Goal: Task Accomplishment & Management: Manage account settings

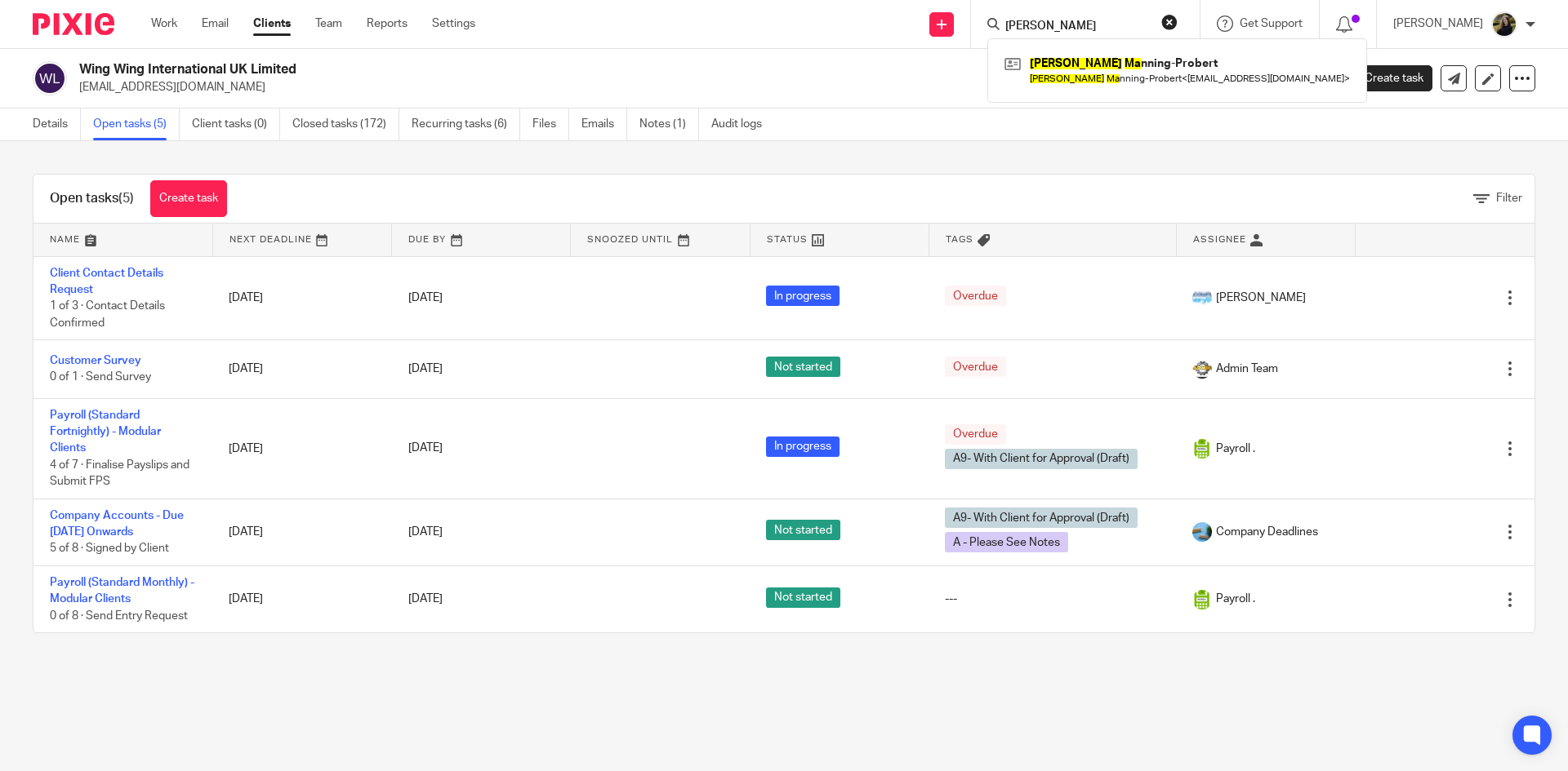
click at [327, 37] on div "Work Email Clients Team Reports Settings Work Email Clients Team Reports Settin…" at bounding box center [317, 24] width 365 height 48
click at [1029, 26] on input "Search" at bounding box center [1077, 27] width 147 height 15
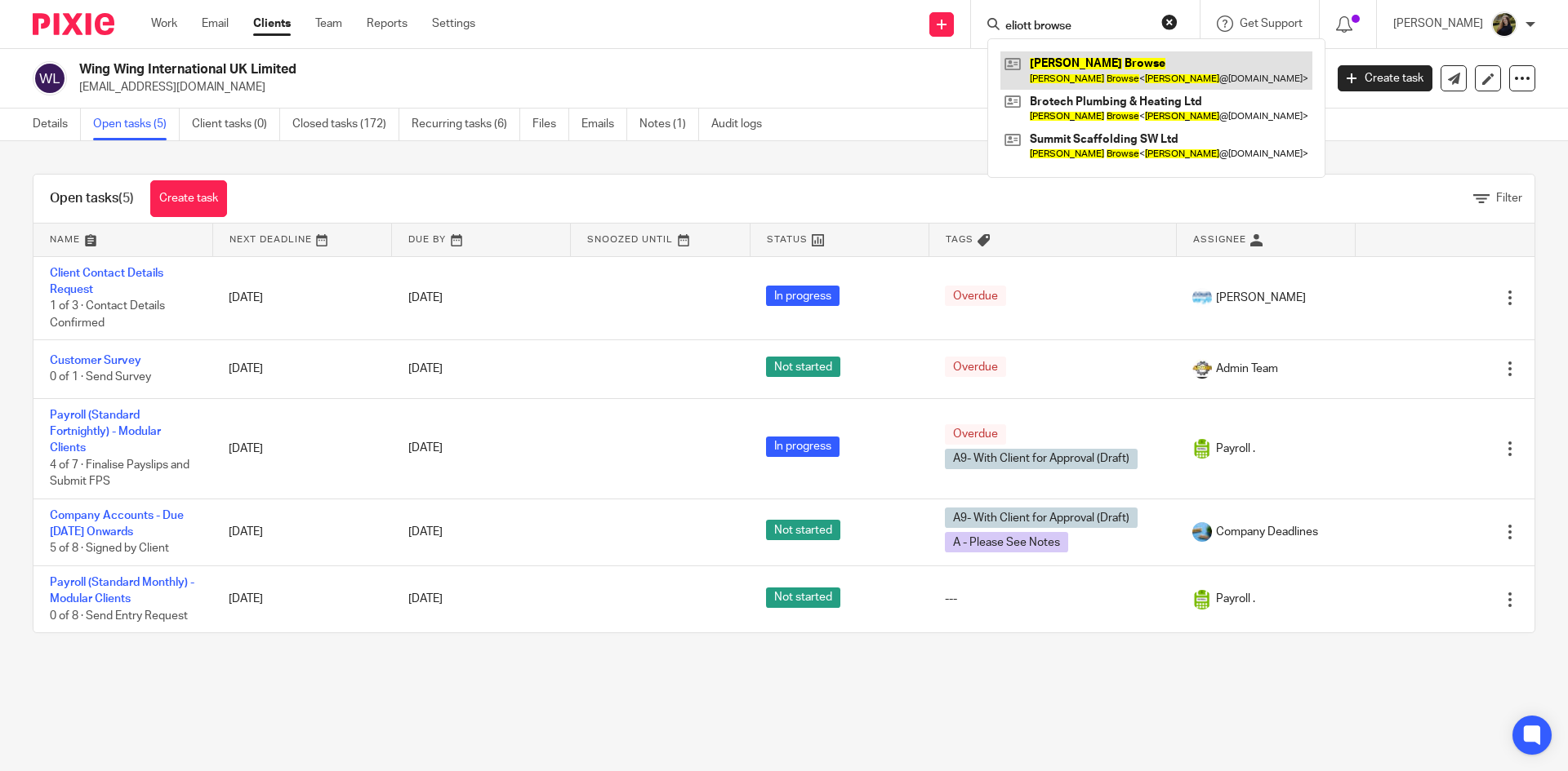
type input "eliott browse"
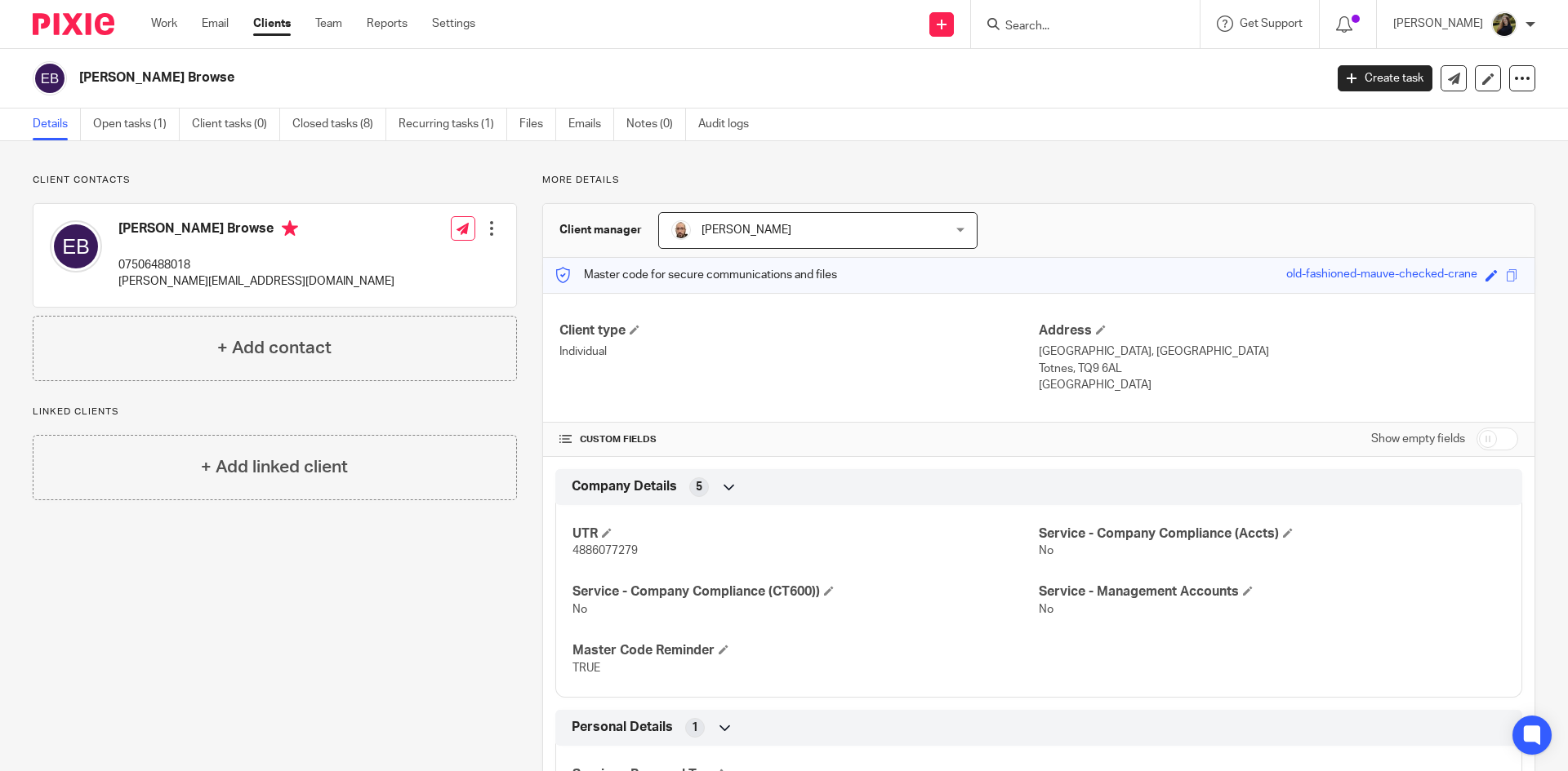
click at [1050, 31] on input "Search" at bounding box center [1077, 27] width 147 height 15
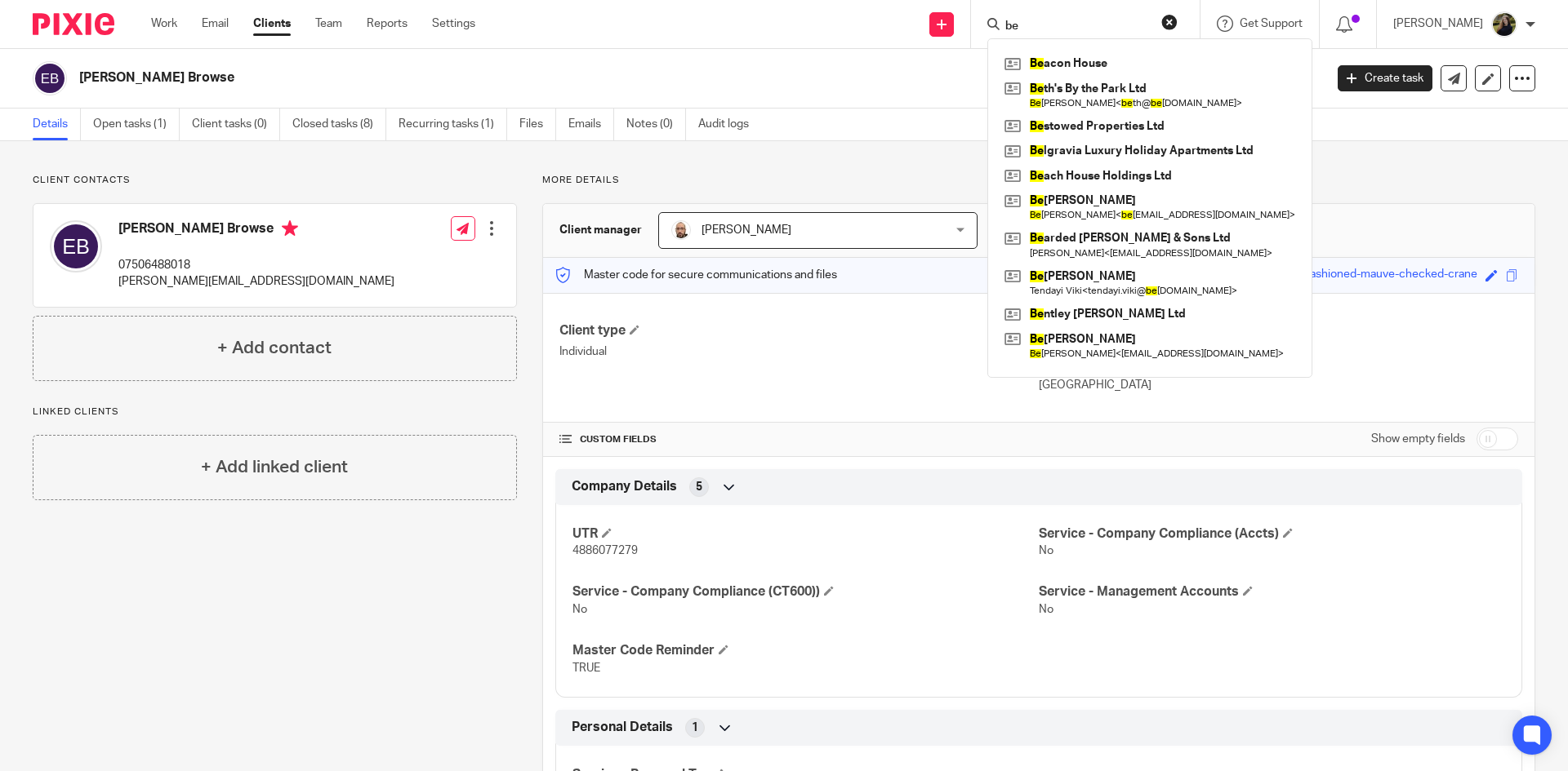
drag, startPoint x: 1014, startPoint y: 26, endPoint x: 996, endPoint y: 34, distance: 19.7
click at [996, 31] on div "be Be acon House Be th's By the Park Ltd Be th williams < be th@ be thsbythepar…" at bounding box center [1085, 24] width 228 height 48
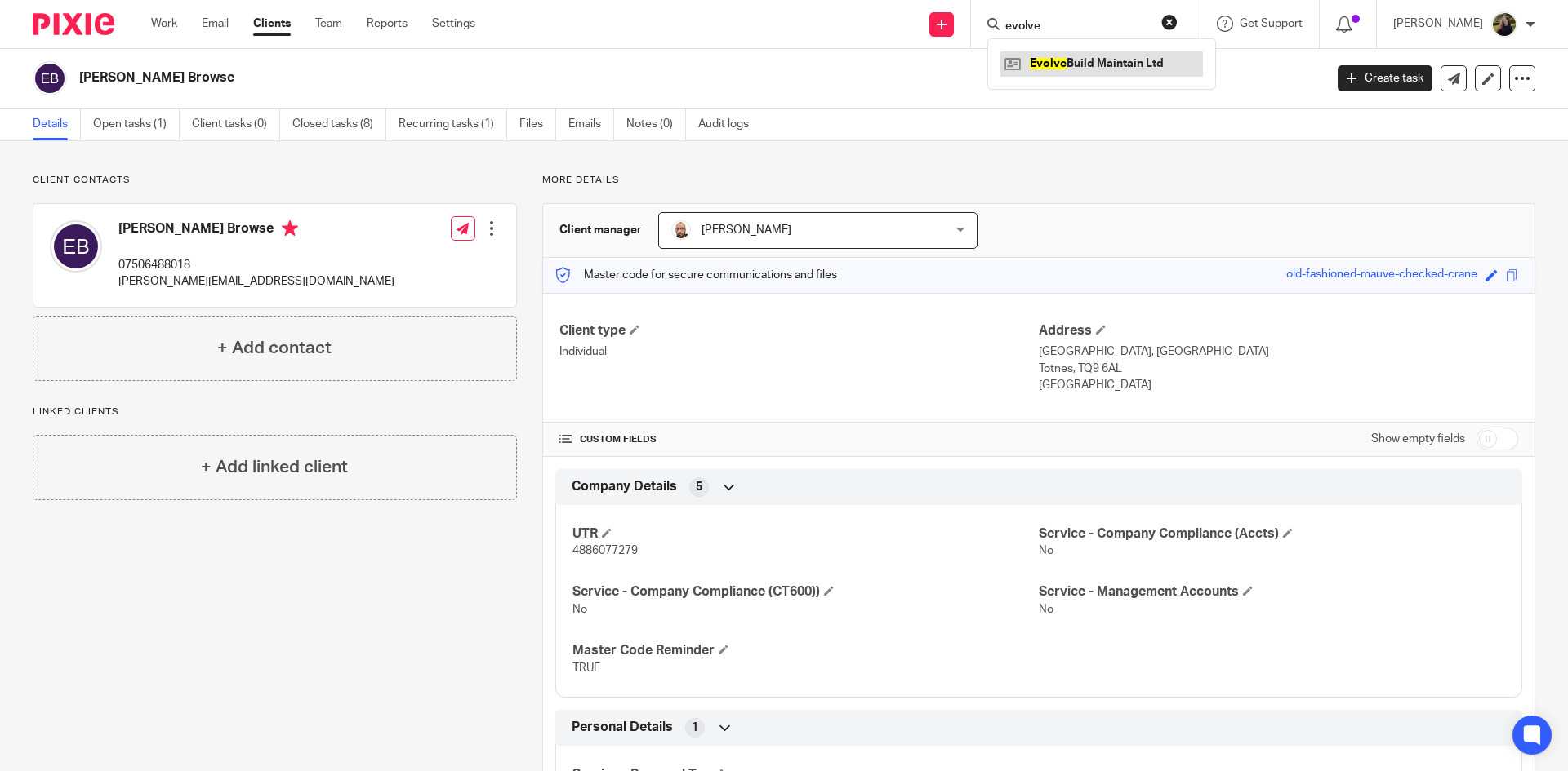
type input "evolve"
click at [1068, 63] on link at bounding box center [1102, 63] width 203 height 25
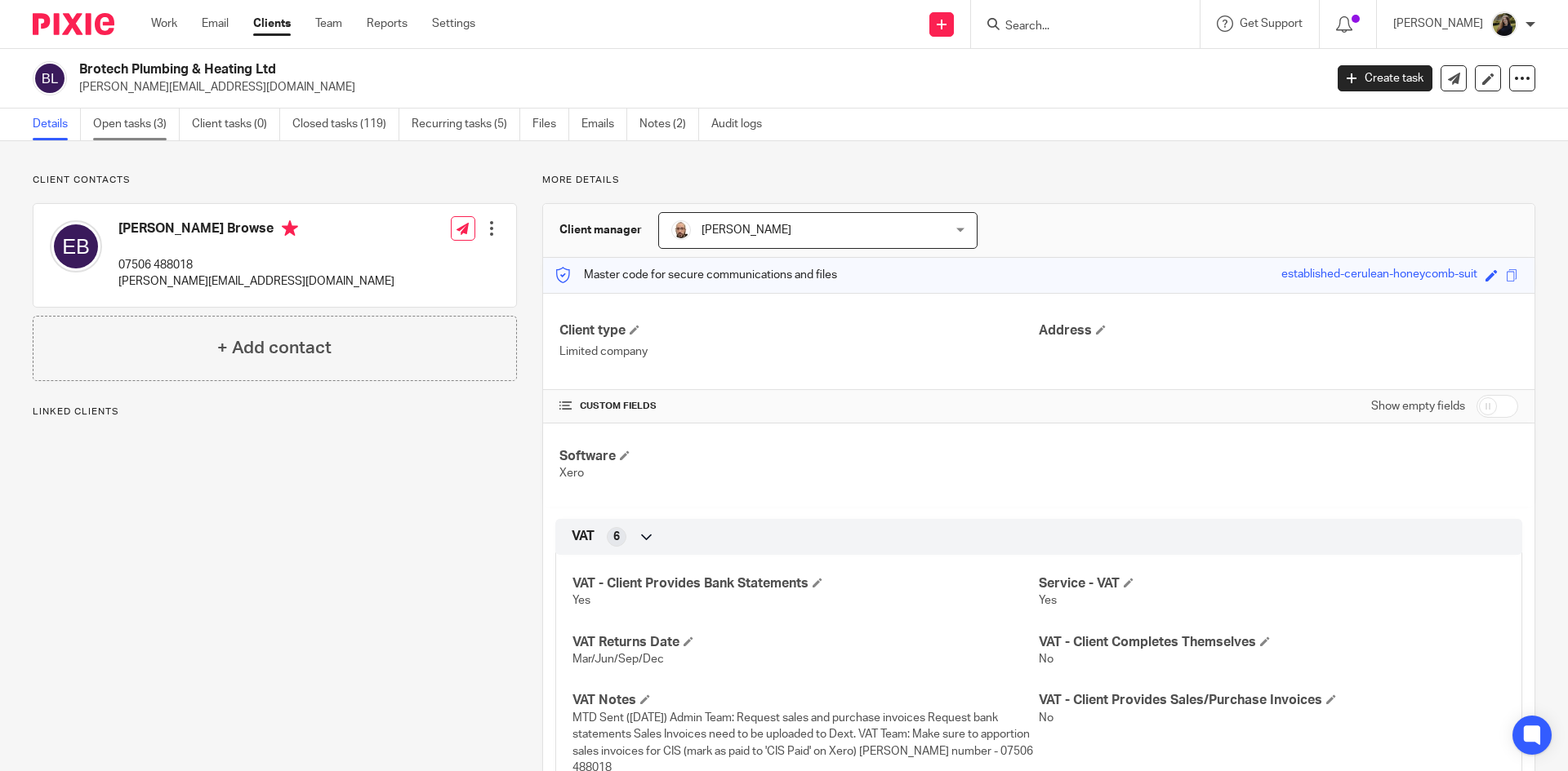
click at [143, 129] on link "Open tasks (3)" at bounding box center [136, 125] width 87 height 32
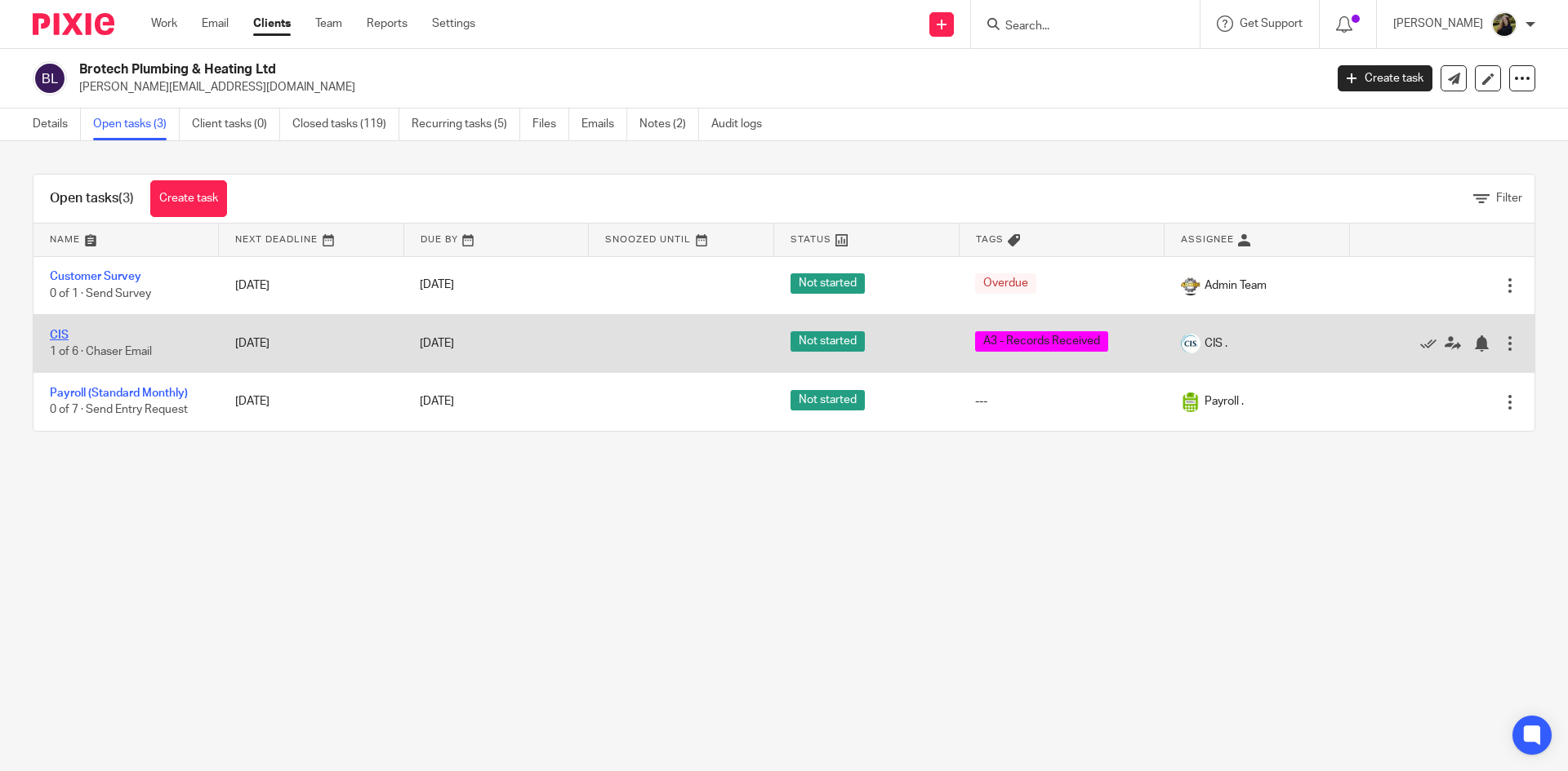
click at [64, 341] on link "CIS" at bounding box center [59, 336] width 19 height 12
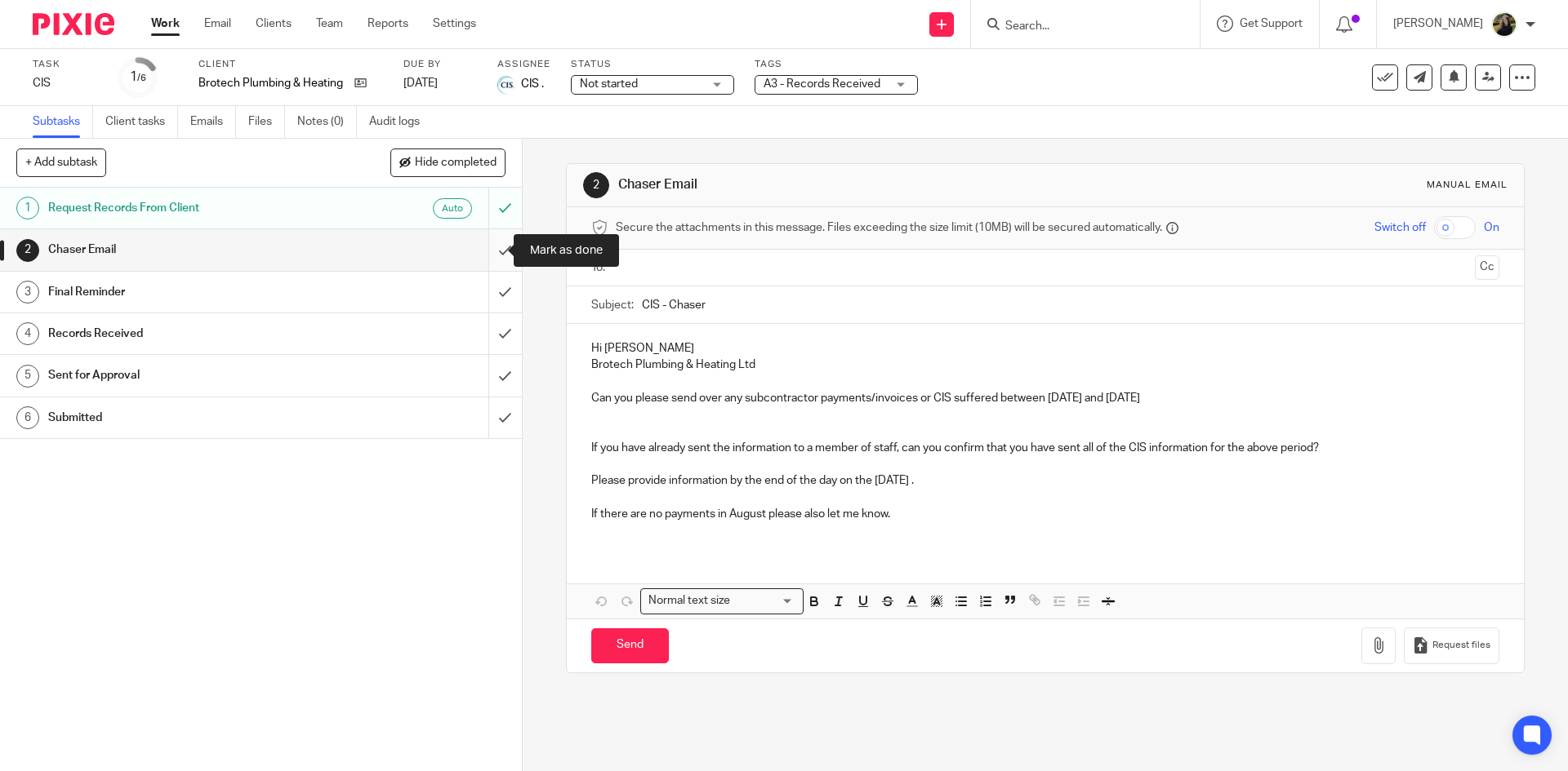
click at [491, 257] on input "submit" at bounding box center [261, 249] width 522 height 40
click at [485, 290] on input "submit" at bounding box center [261, 292] width 522 height 40
click at [487, 325] on input "submit" at bounding box center [261, 333] width 522 height 40
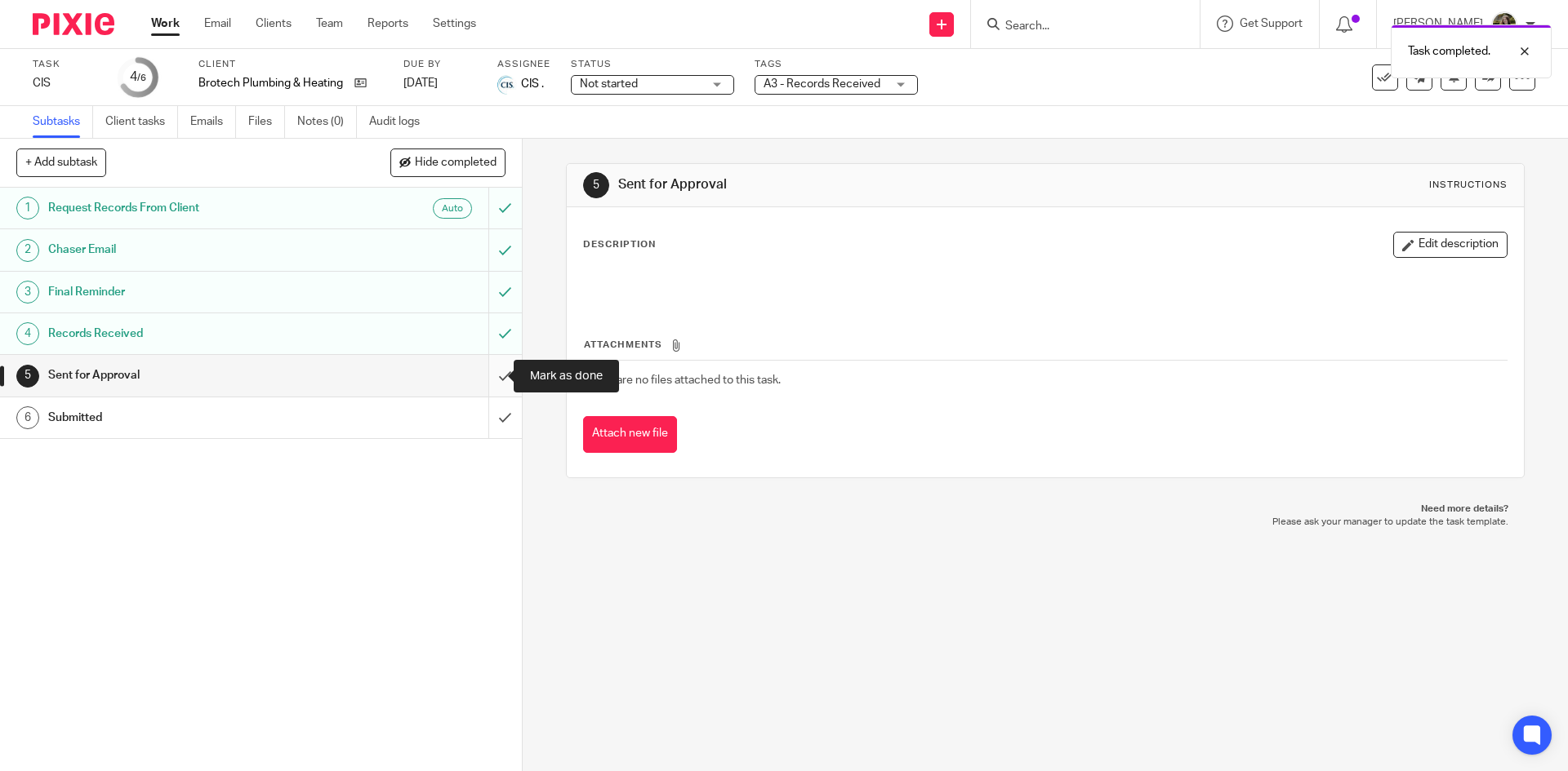
click at [489, 365] on input "submit" at bounding box center [261, 375] width 522 height 40
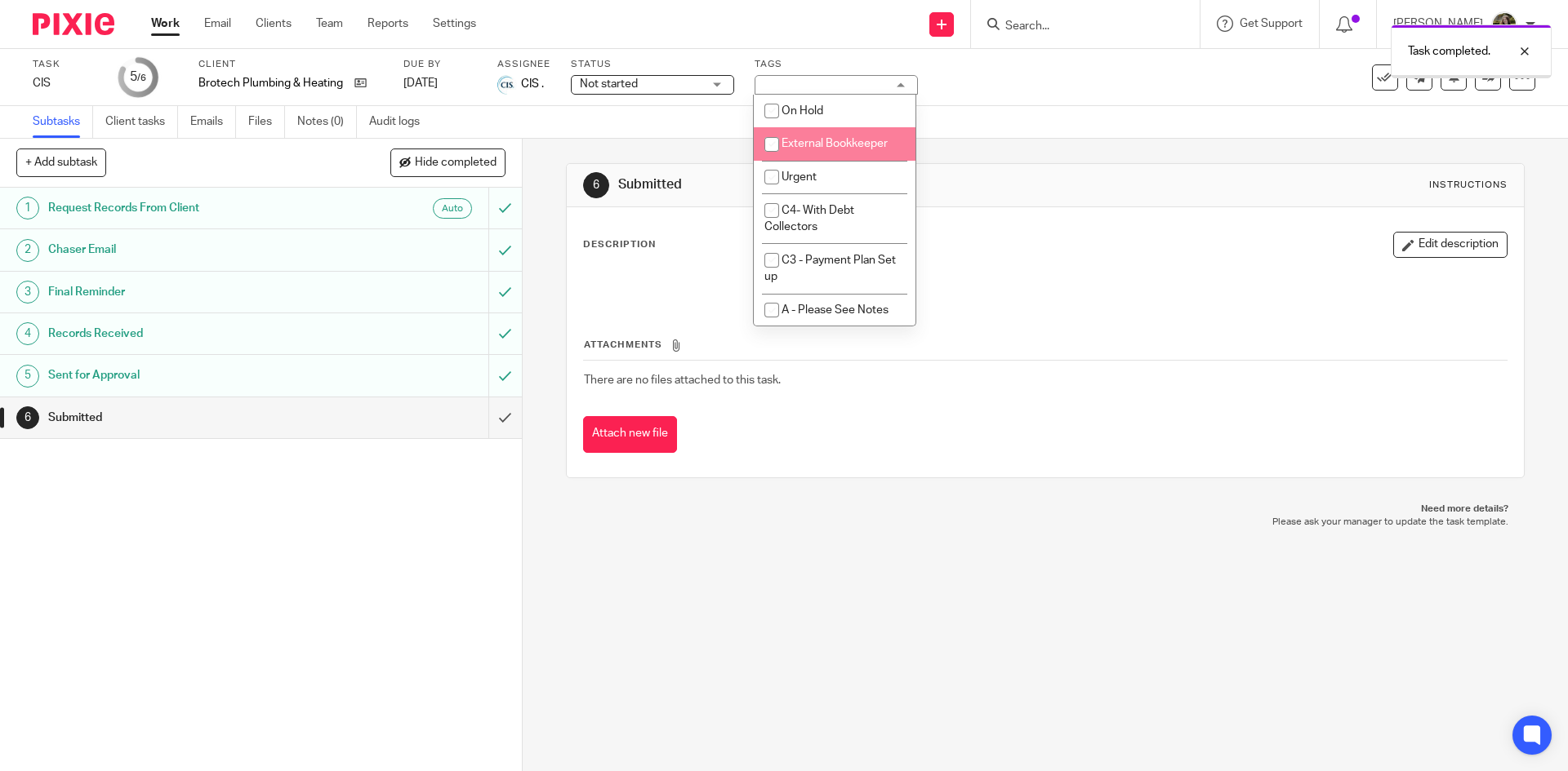
scroll to position [653, 0]
click at [772, 88] on input "checkbox" at bounding box center [772, 73] width 31 height 31
checkbox input "false"
click at [813, 44] on li "A9- With Client for Approval (Draft)" at bounding box center [835, 19] width 162 height 49
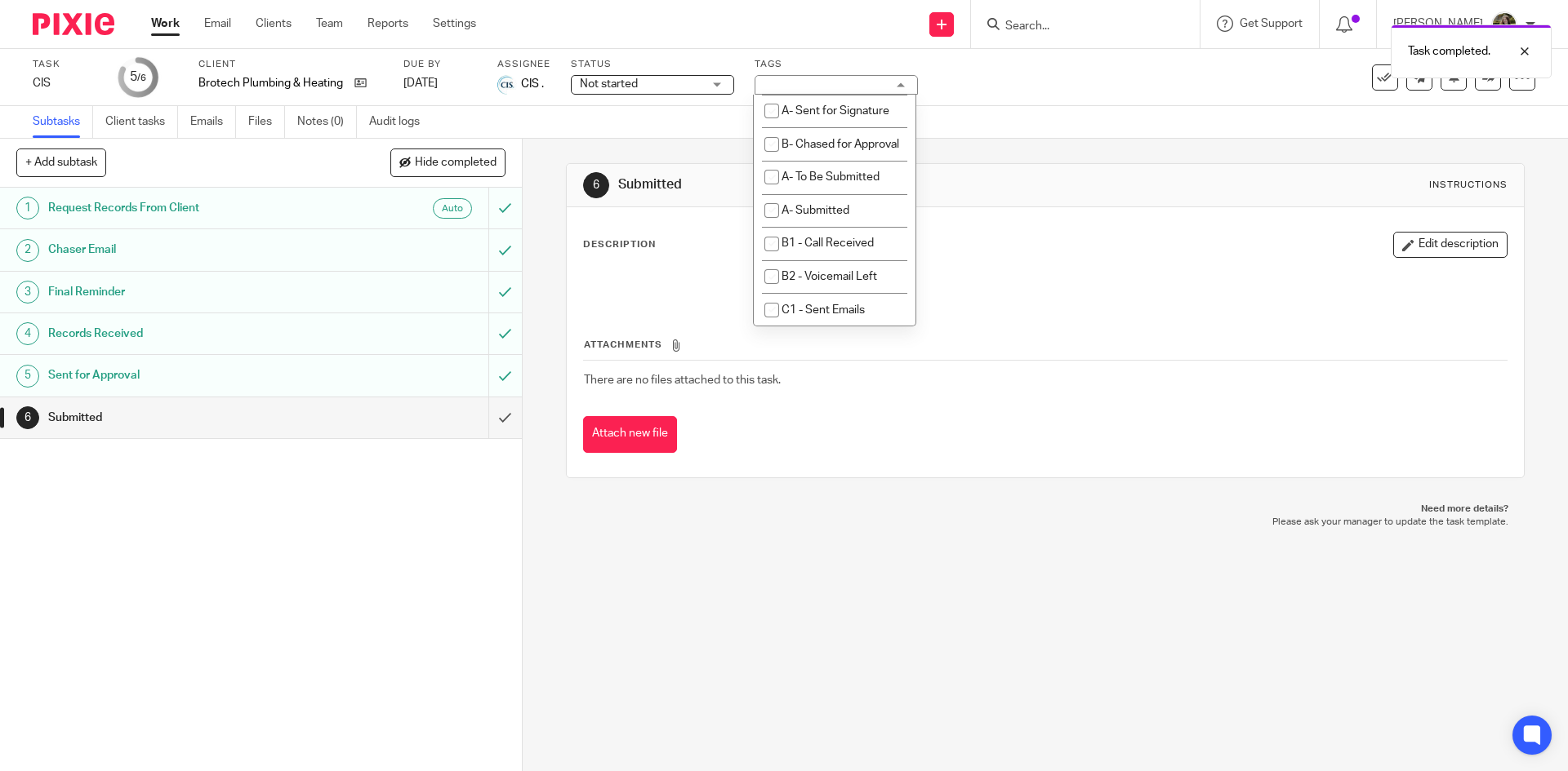
checkbox input "true"
click at [1122, 152] on div "6 Submitted Instructions Description Edit description Attachments There are no …" at bounding box center [1044, 321] width 958 height 364
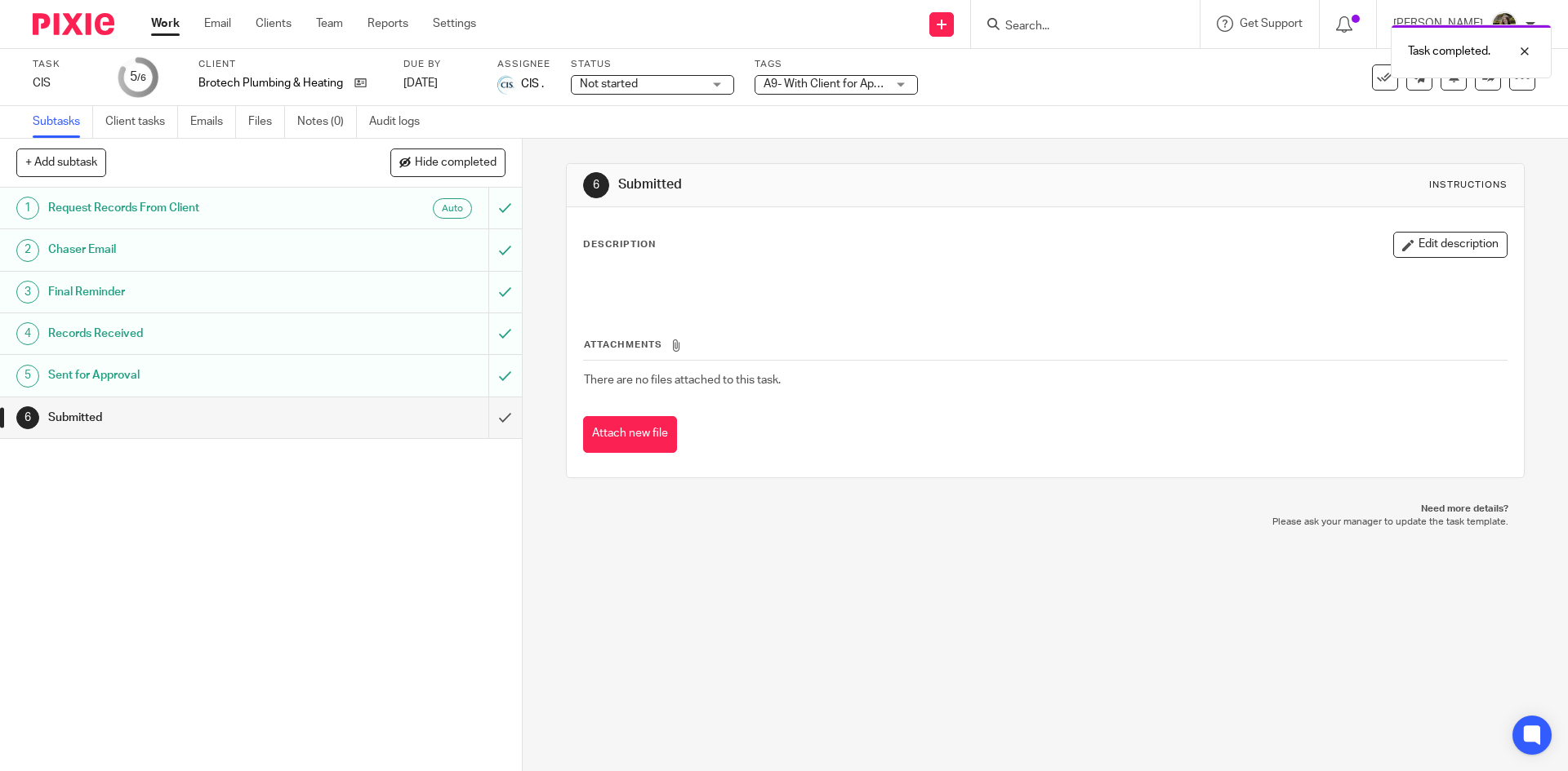
click at [1071, 21] on div "Task completed." at bounding box center [1167, 47] width 768 height 62
click at [1035, 17] on div "Task completed." at bounding box center [1167, 47] width 768 height 62
click at [1047, 36] on div "Task completed." at bounding box center [1167, 47] width 768 height 62
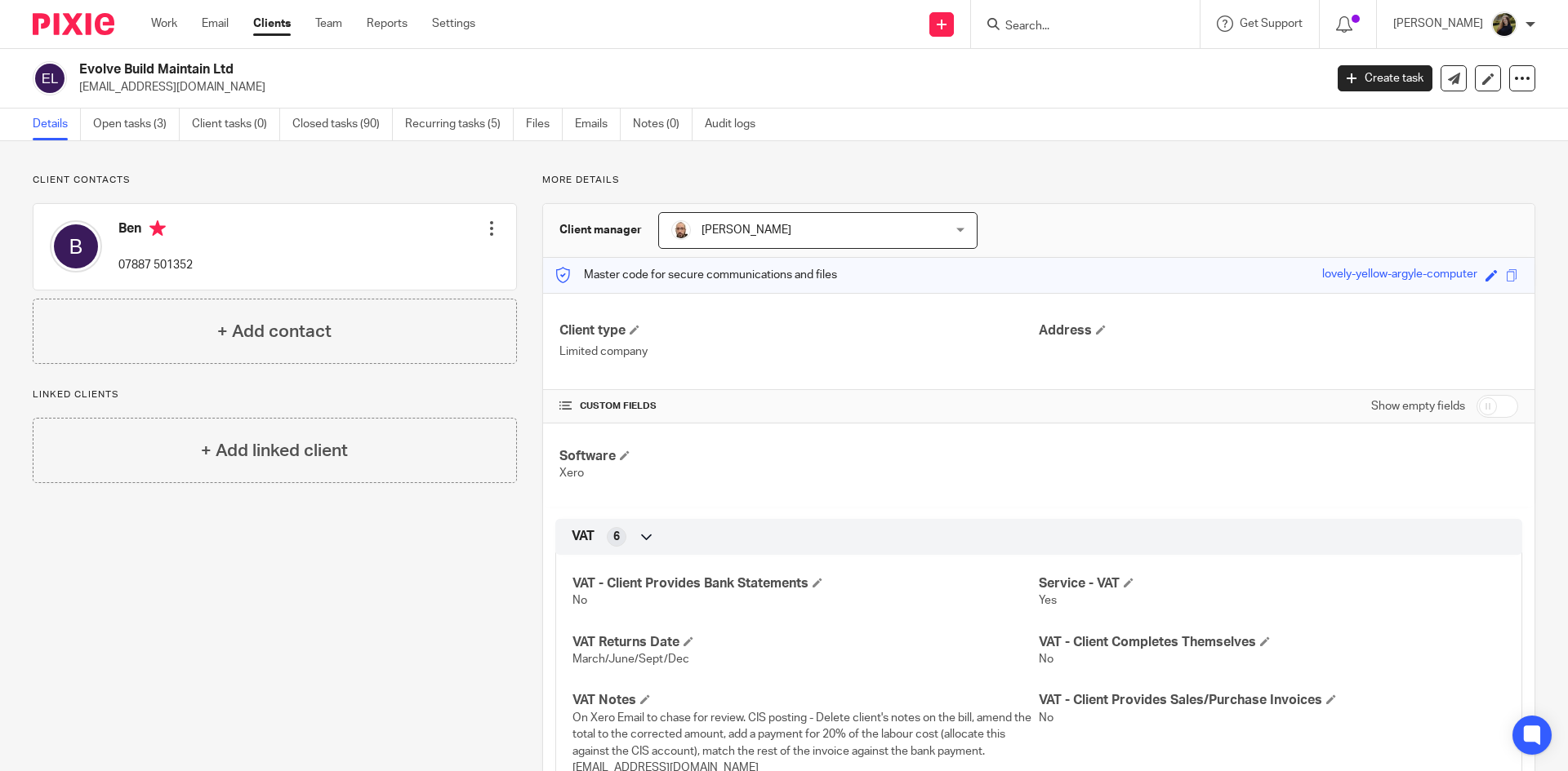
drag, startPoint x: 78, startPoint y: 88, endPoint x: 239, endPoint y: 87, distance: 161.0
click at [239, 87] on div "Evolve Build Maintain Ltd [EMAIL_ADDRESS][DOMAIN_NAME]" at bounding box center [673, 78] width 1280 height 35
copy p "[EMAIL_ADDRESS][DOMAIN_NAME]"
click at [136, 116] on link "Open tasks (3)" at bounding box center [136, 125] width 87 height 32
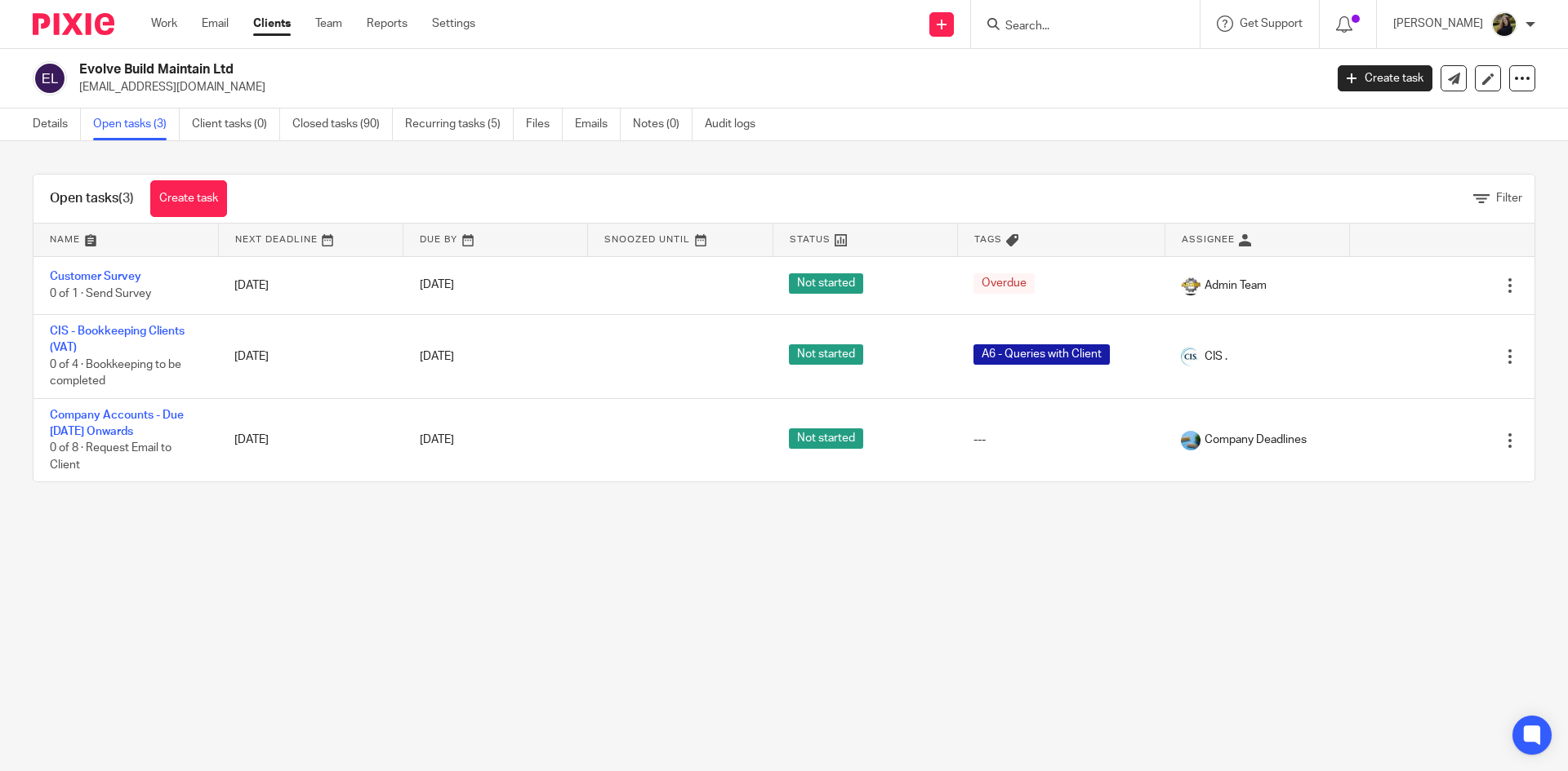
drag, startPoint x: 1071, startPoint y: 40, endPoint x: 1059, endPoint y: 32, distance: 14.4
click at [1065, 40] on div at bounding box center [1085, 24] width 228 height 48
click at [1064, 21] on input "Search" at bounding box center [1077, 27] width 147 height 15
type input "soluxe"
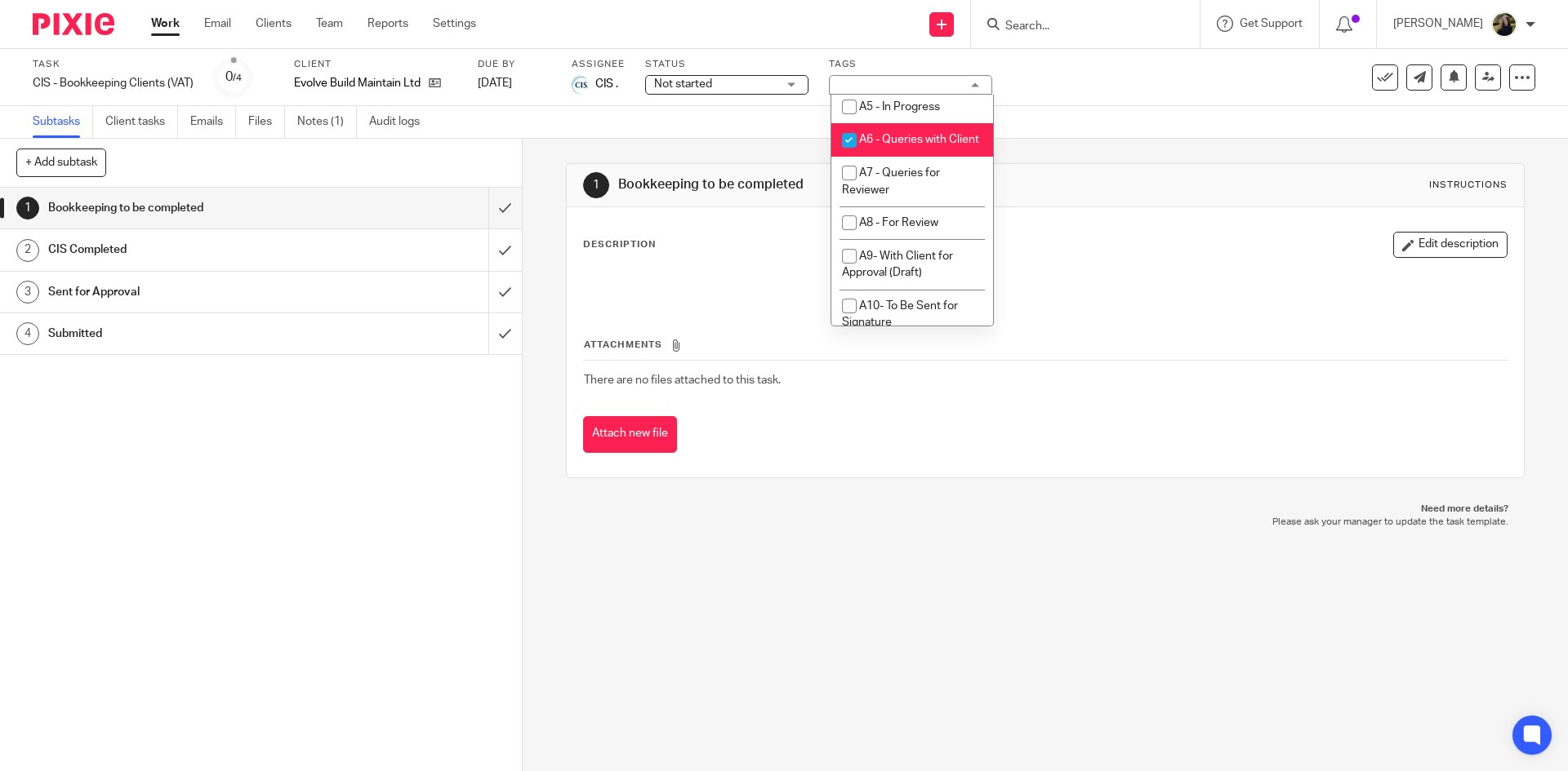
click at [877, 157] on li "A6 - Queries with Client" at bounding box center [912, 139] width 162 height 34
checkbox input "false"
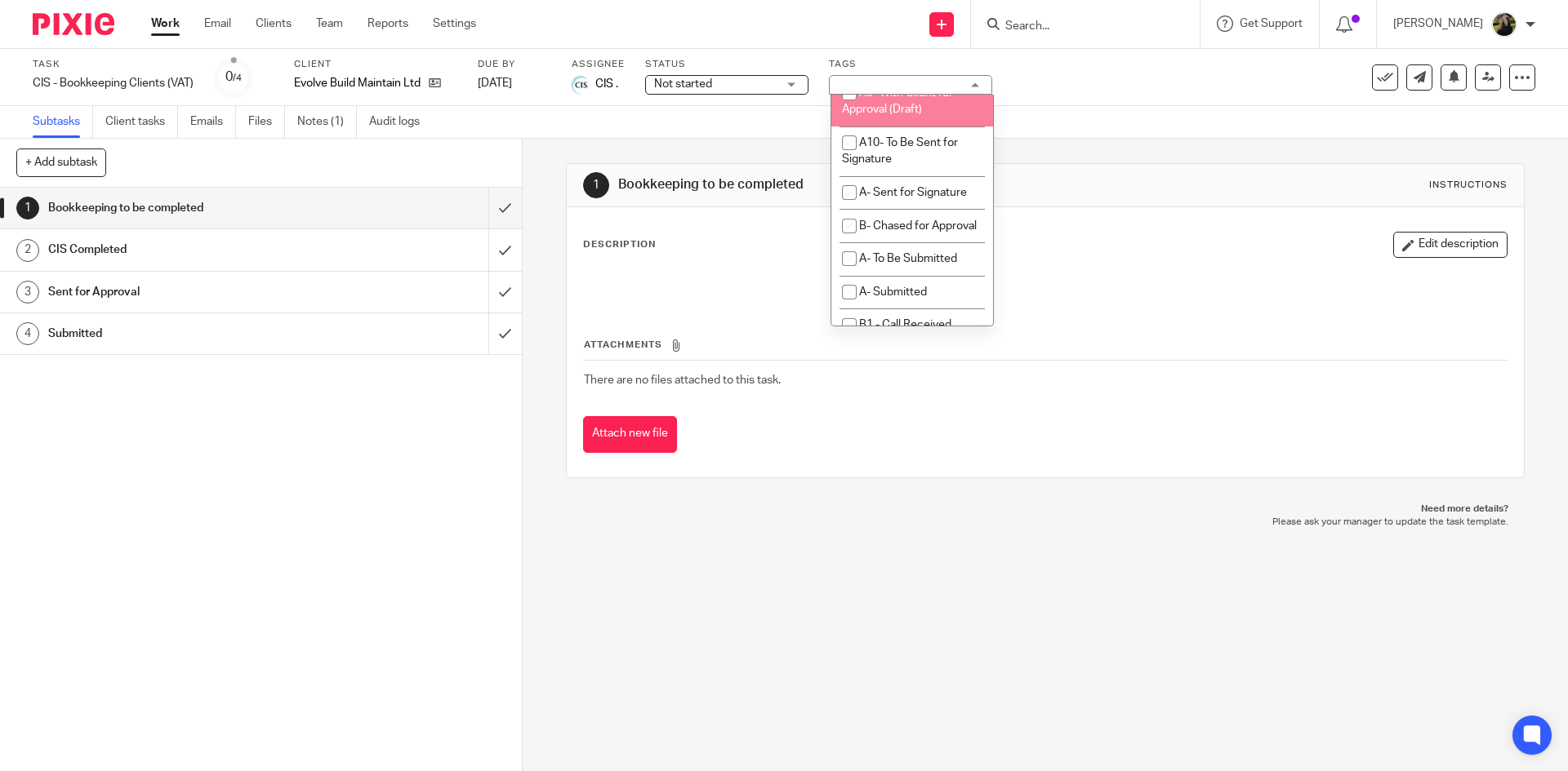
click at [882, 125] on li "A9- With Client for Approval (Draft)" at bounding box center [912, 101] width 162 height 49
checkbox input "true"
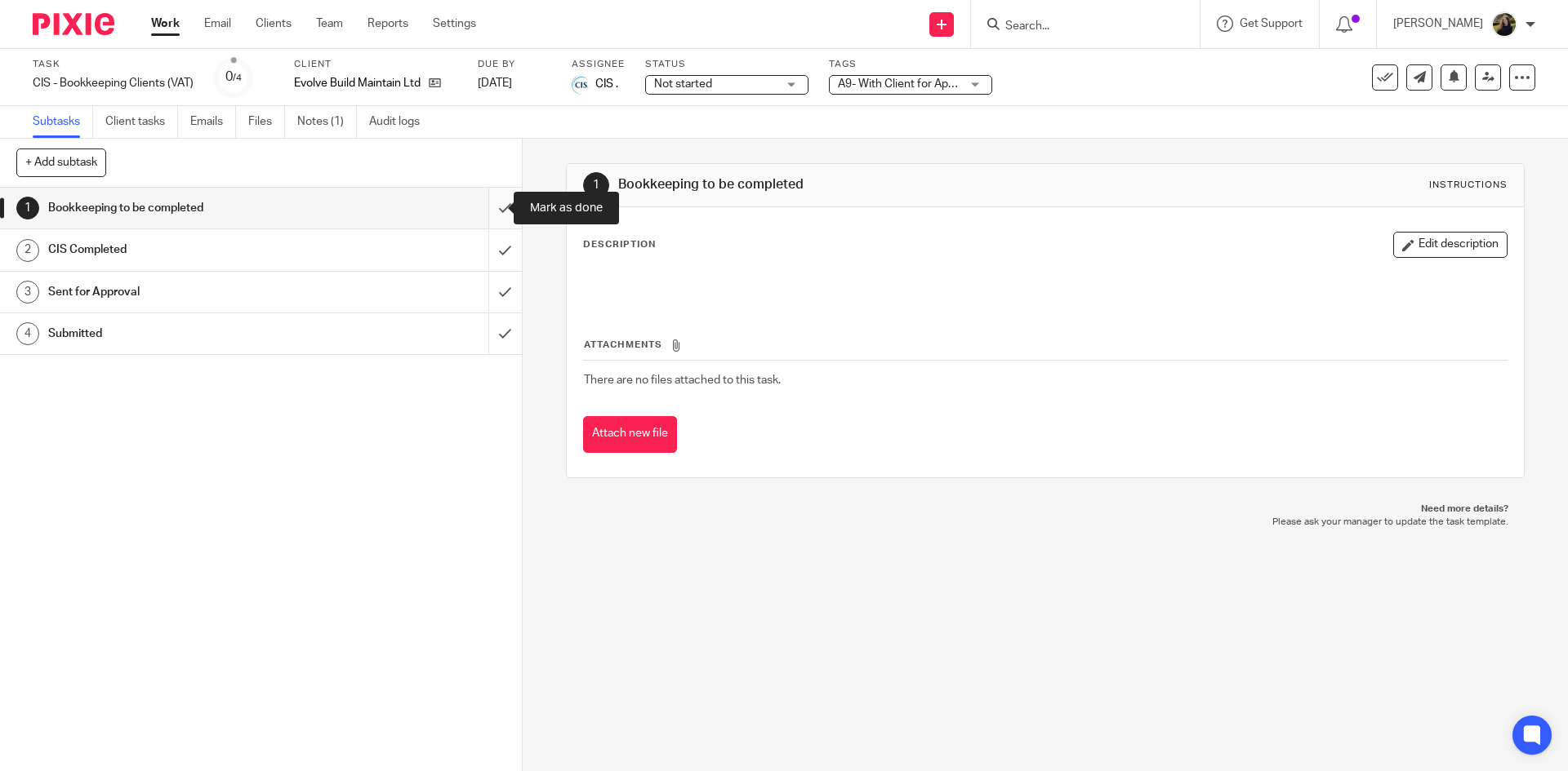
click at [483, 205] on input "submit" at bounding box center [261, 208] width 522 height 40
click at [497, 238] on input "submit" at bounding box center [261, 249] width 522 height 40
click at [490, 283] on input "submit" at bounding box center [261, 292] width 522 height 40
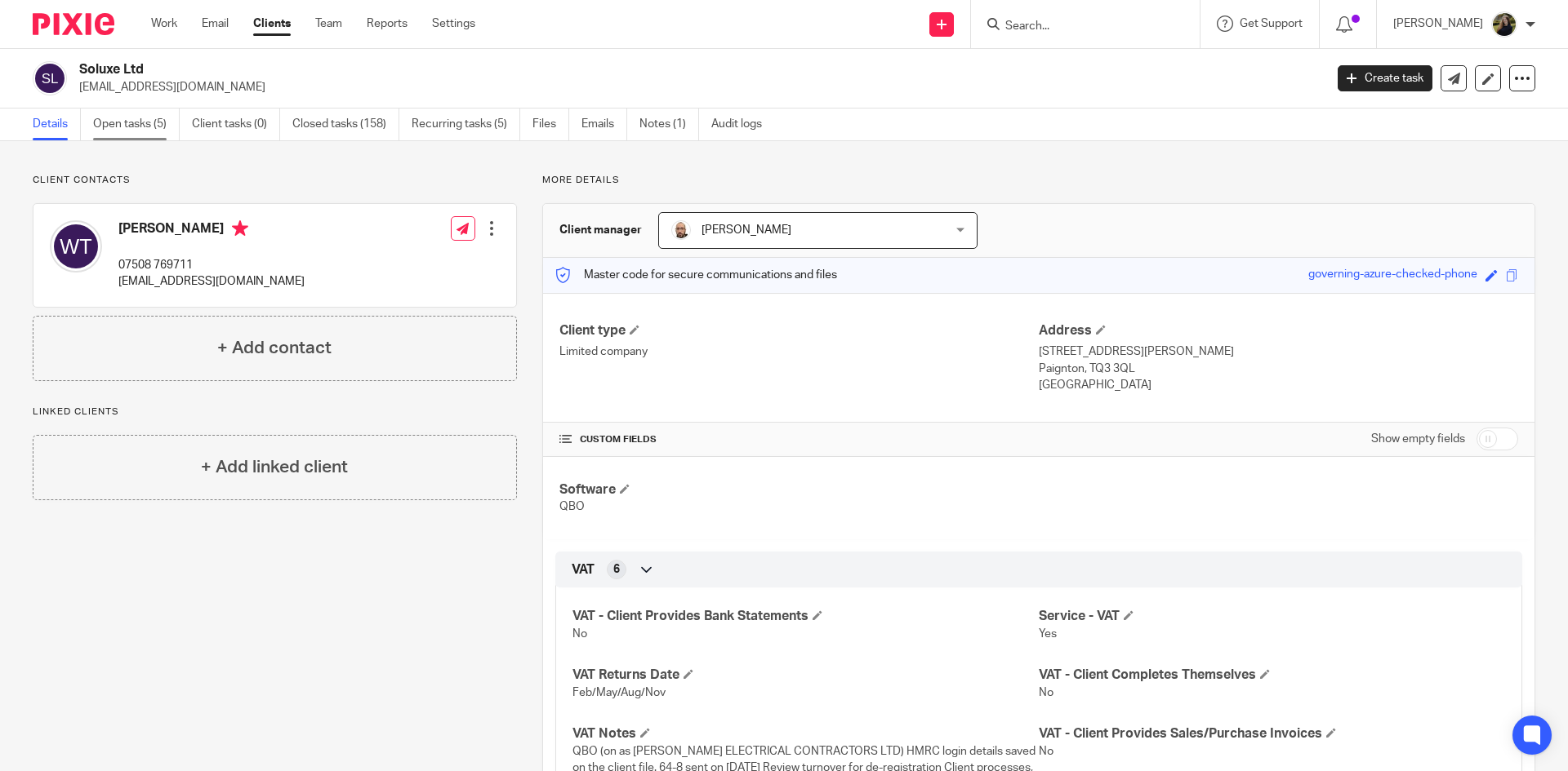
click at [158, 125] on link "Open tasks (5)" at bounding box center [136, 125] width 87 height 32
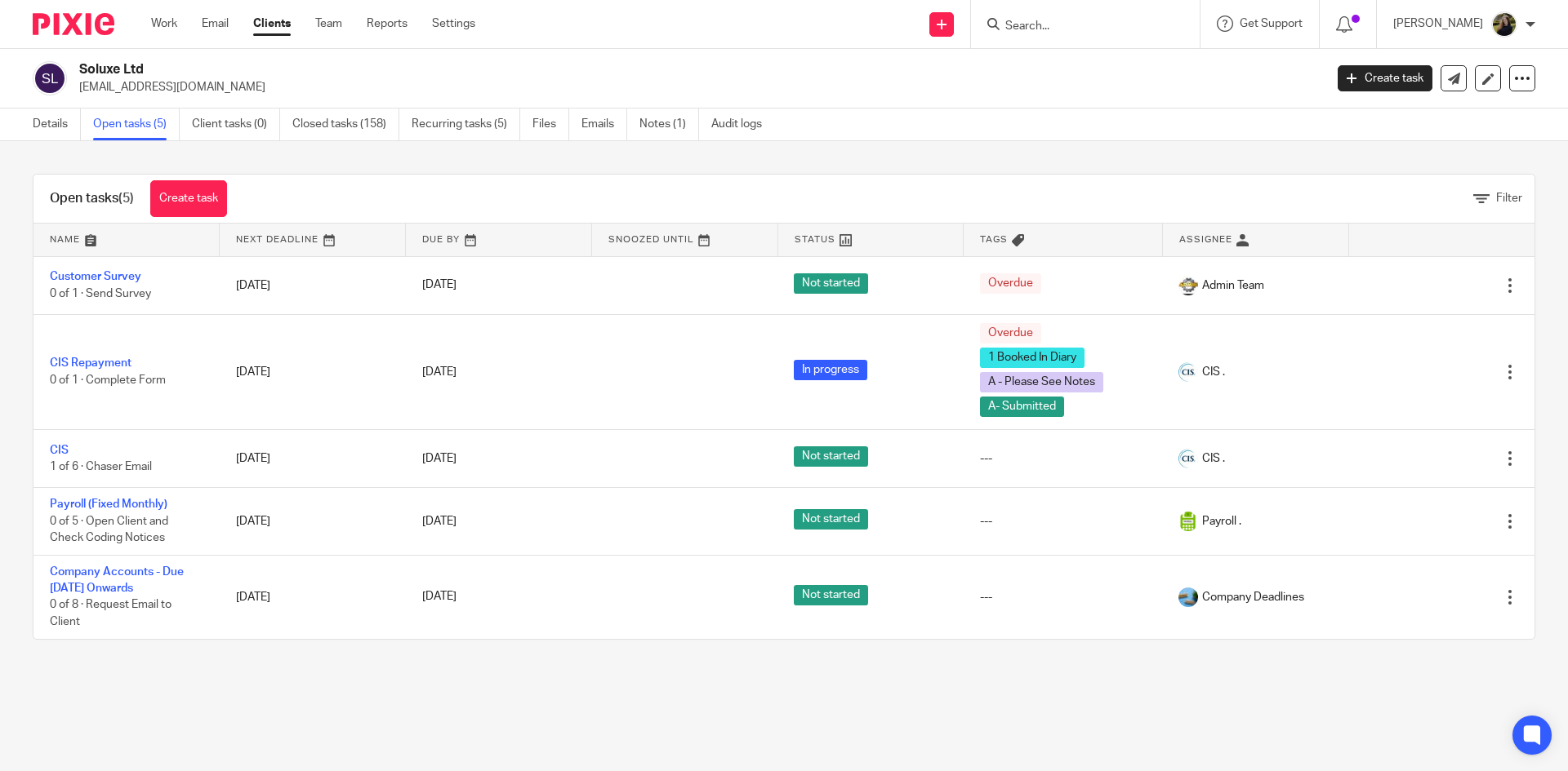
click at [280, 21] on link "Clients" at bounding box center [272, 24] width 38 height 16
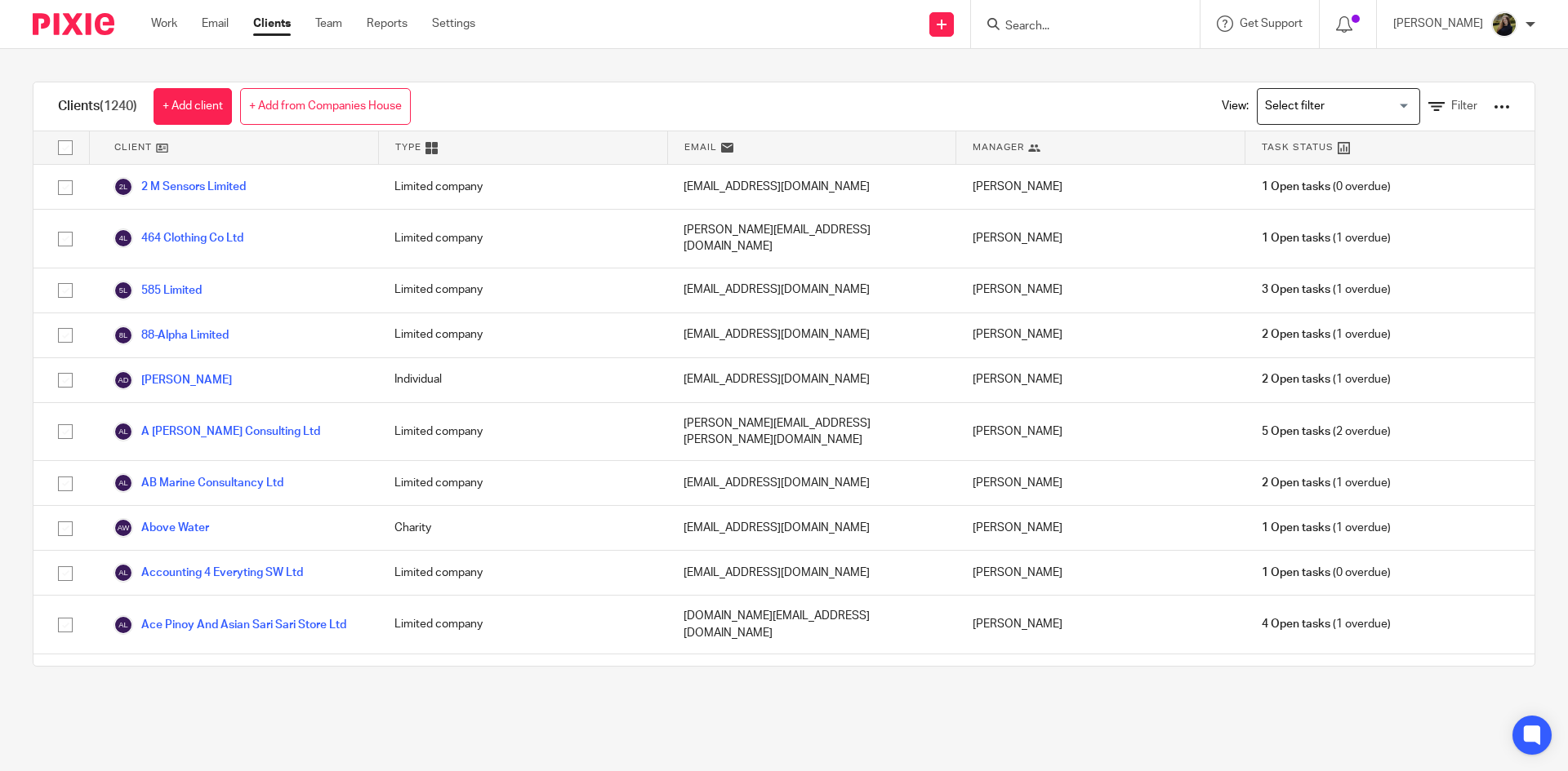
click at [1089, 21] on input "Search" at bounding box center [1077, 27] width 147 height 15
type input "soluxe"
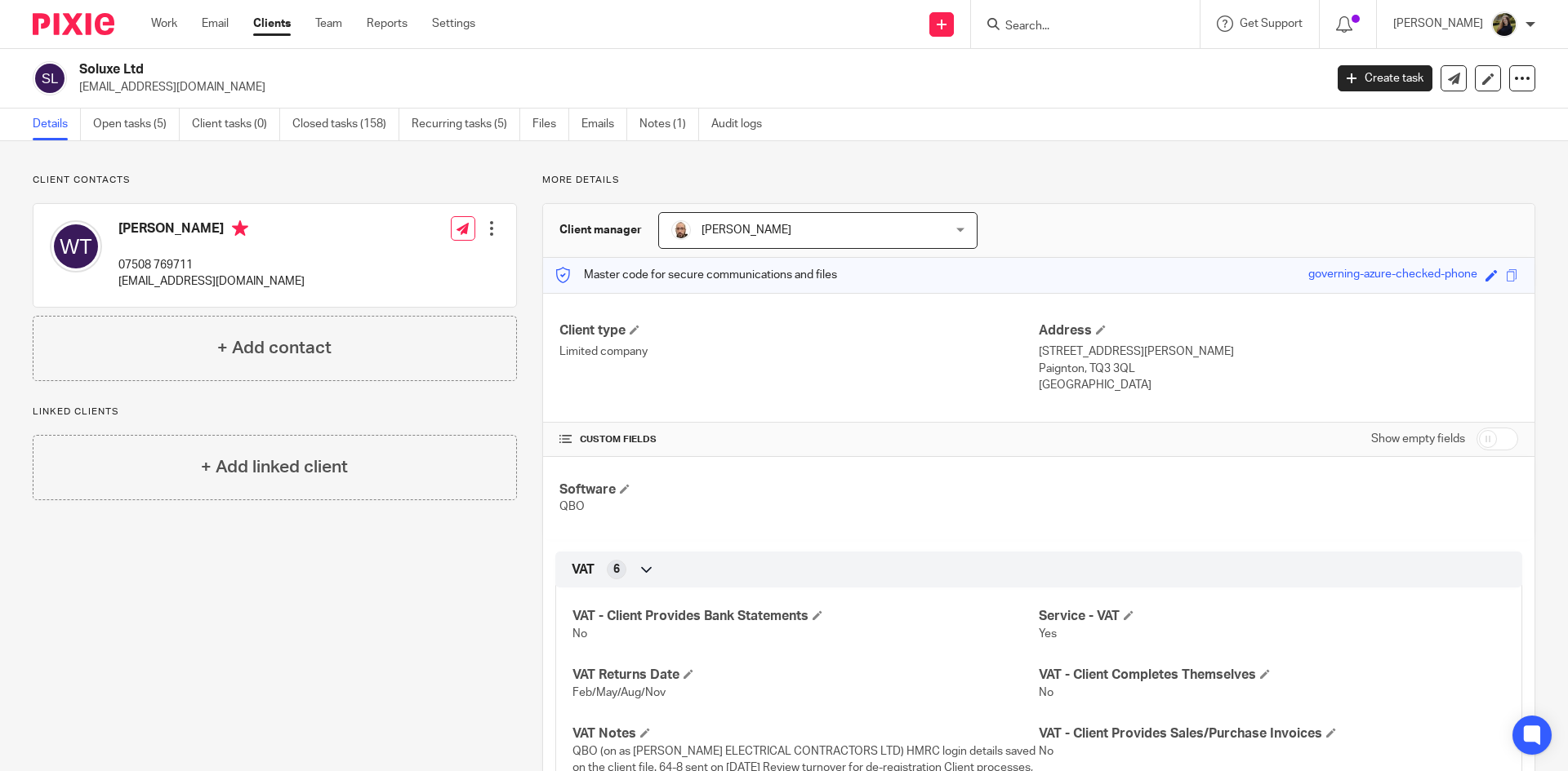
click at [1107, 29] on input "Search" at bounding box center [1077, 27] width 147 height 15
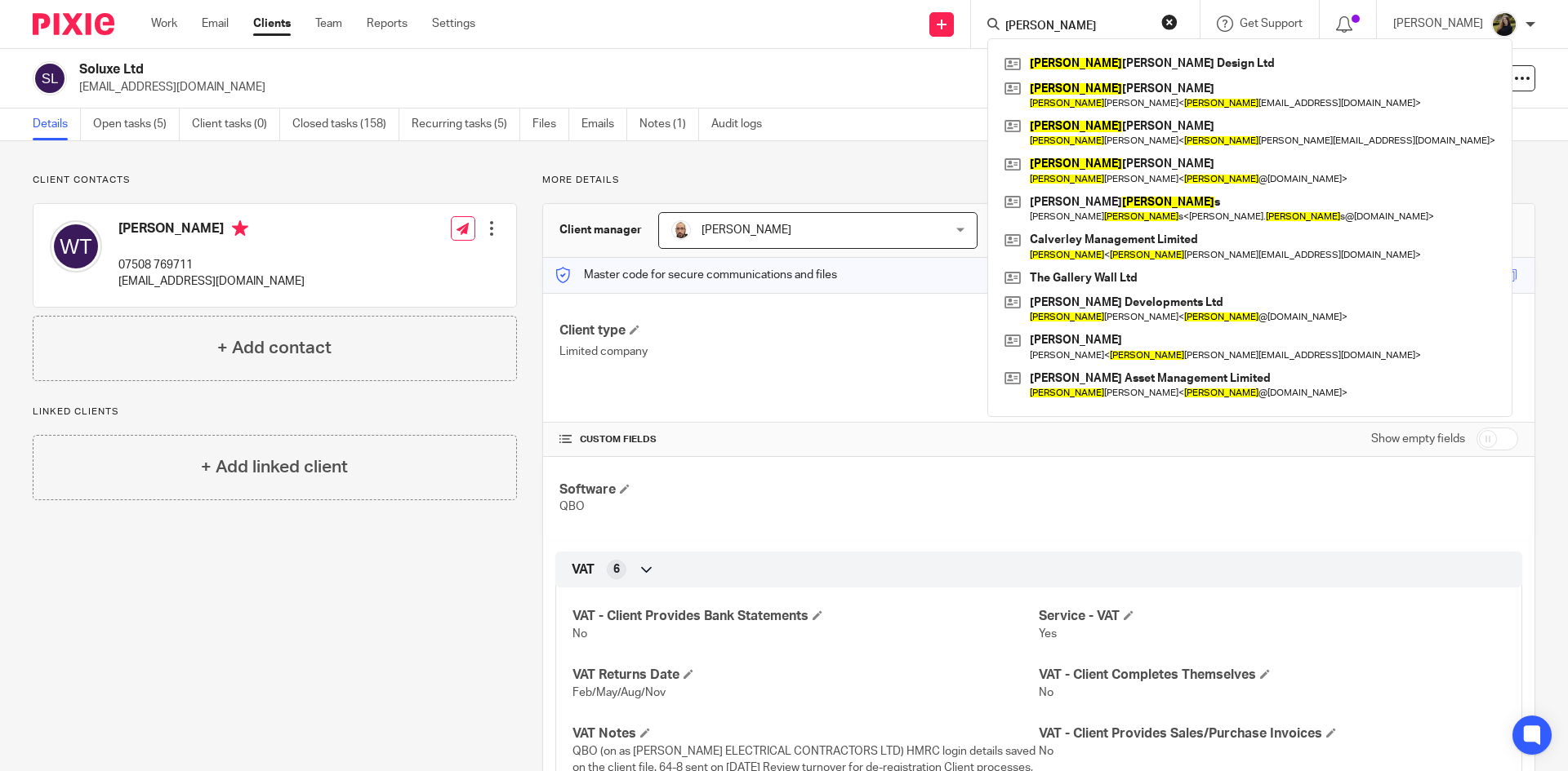
type input "tom"
click at [1177, 21] on button "reset" at bounding box center [1170, 22] width 16 height 16
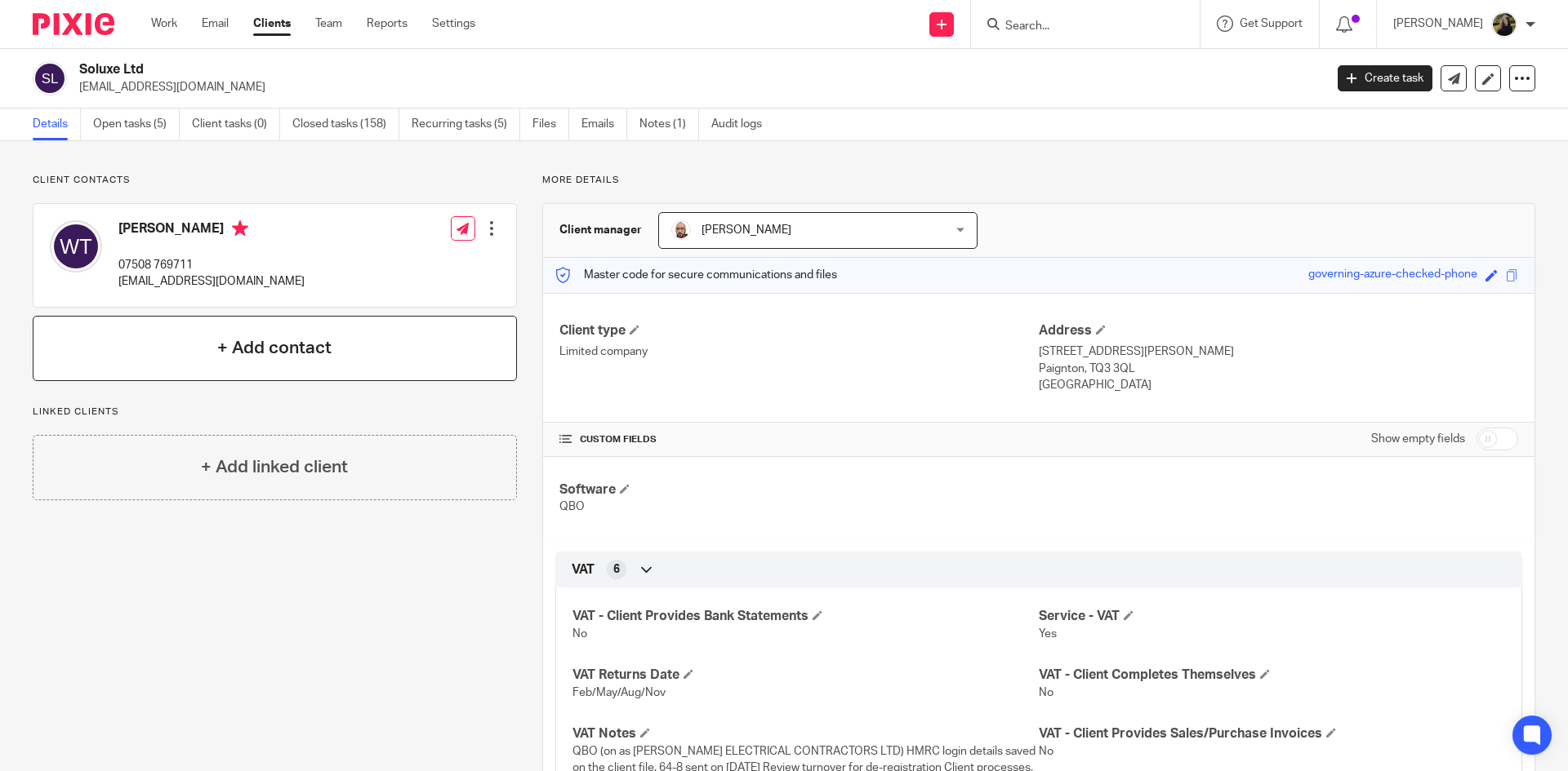
click at [257, 375] on div "+ Add contact" at bounding box center [275, 348] width 484 height 65
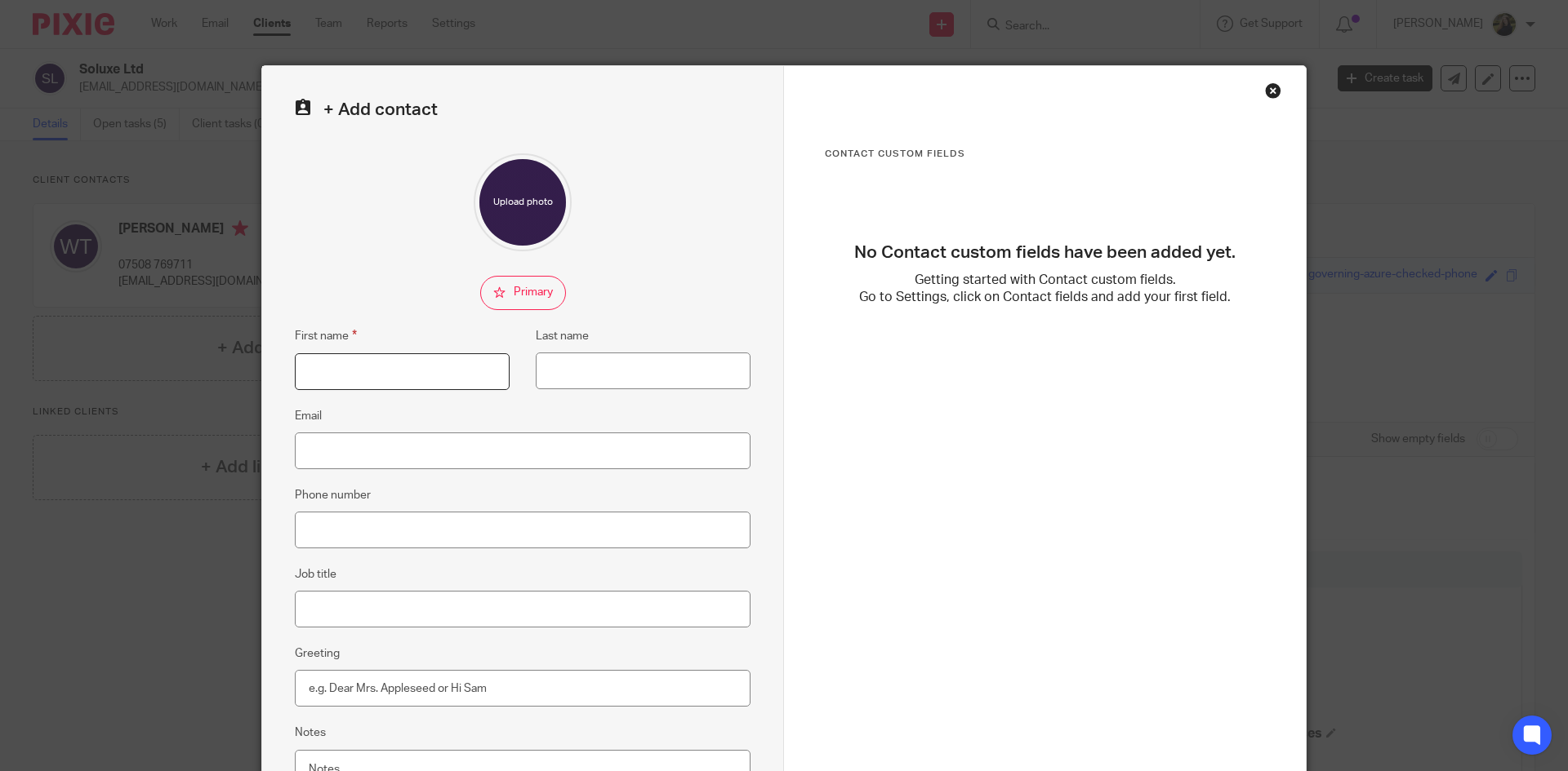
click at [426, 378] on input "First name" at bounding box center [402, 372] width 214 height 37
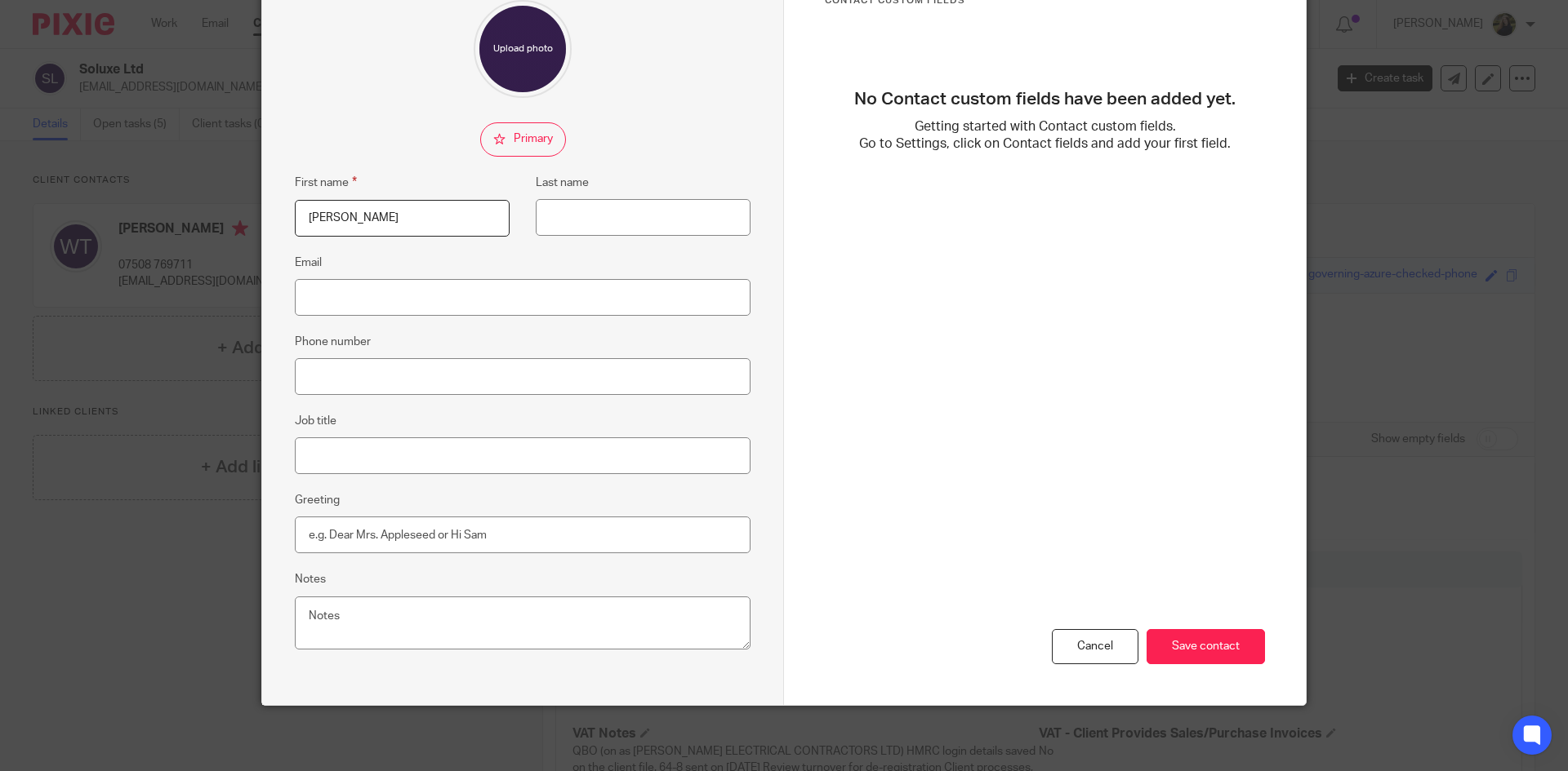
type input "[PERSON_NAME]"
click at [418, 380] on input "Phone number" at bounding box center [522, 377] width 455 height 37
type input "07443493365"
click at [1219, 646] on input "Save contact" at bounding box center [1206, 646] width 119 height 35
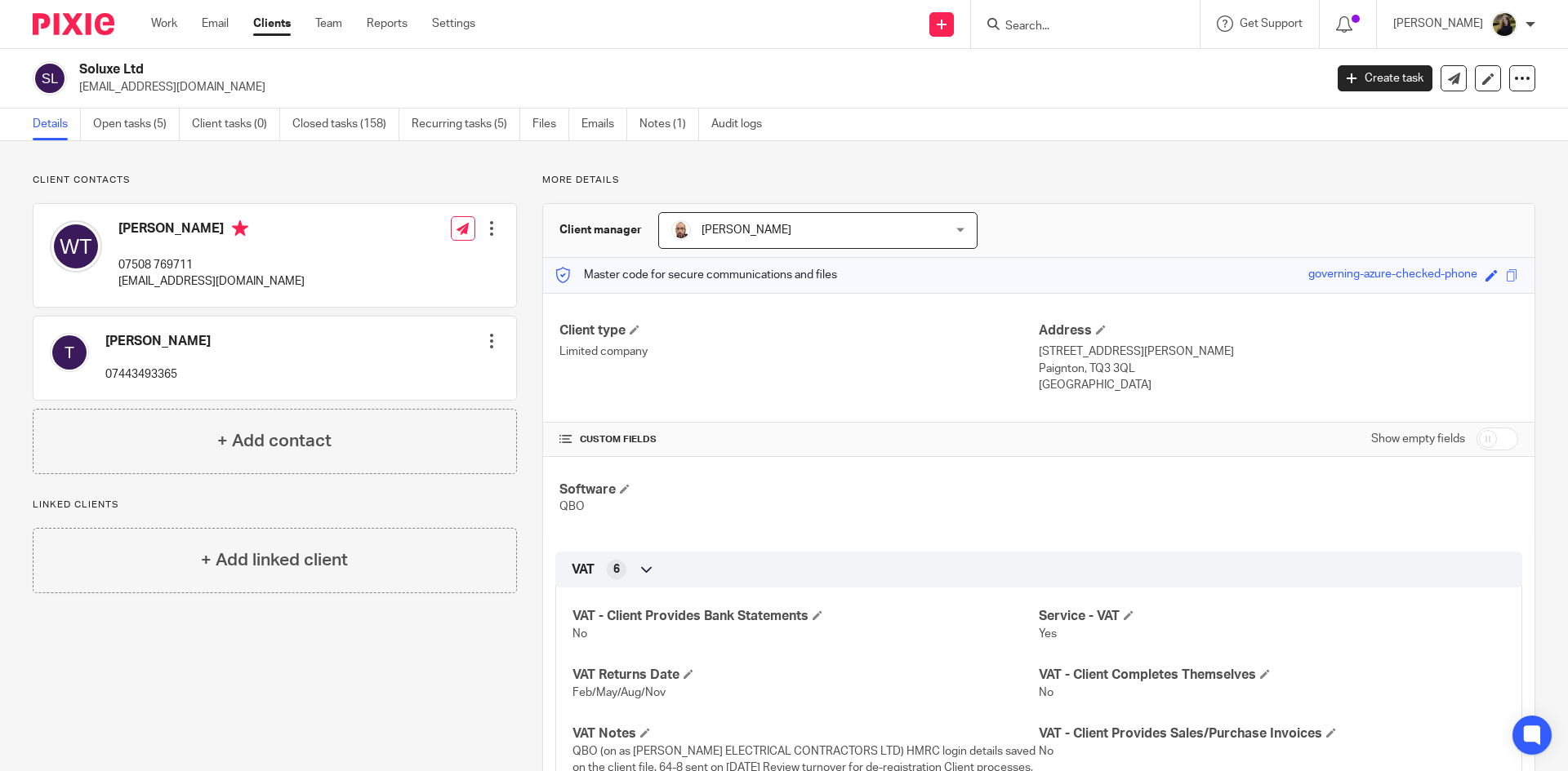
click at [101, 12] on div at bounding box center [67, 24] width 134 height 48
click at [107, 16] on img at bounding box center [73, 24] width 82 height 22
